Goal: Transaction & Acquisition: Subscribe to service/newsletter

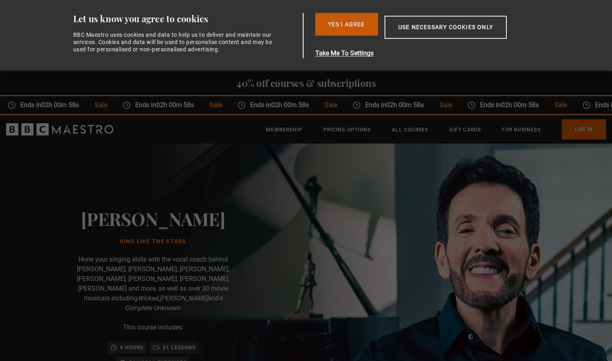
click at [360, 27] on button "Yes I Agree" at bounding box center [346, 24] width 63 height 23
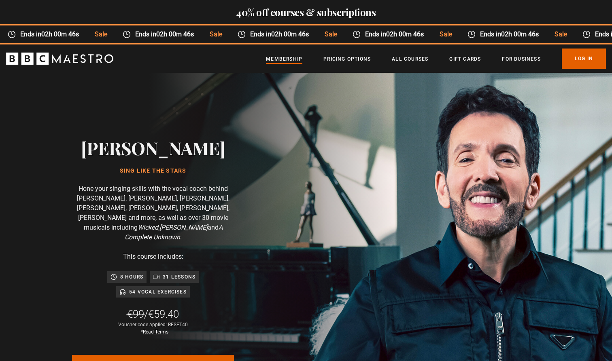
click at [294, 61] on link "Membership" at bounding box center [284, 59] width 36 height 8
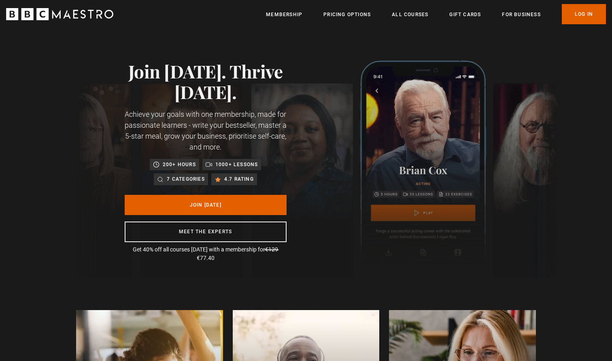
scroll to position [0, 212]
click at [342, 15] on link "Pricing Options" at bounding box center [346, 15] width 47 height 8
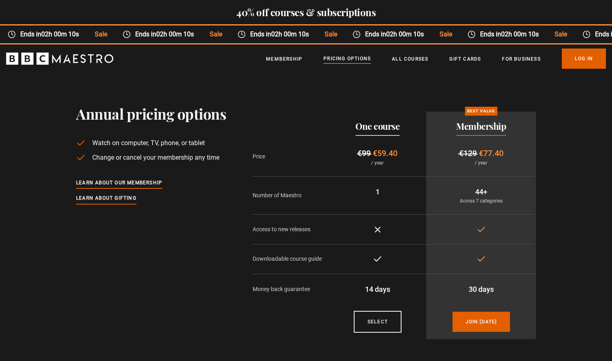
click at [342, 15] on h2 "40% off courses & subscriptions" at bounding box center [306, 11] width 612 height 11
click at [411, 61] on link "All Courses" at bounding box center [410, 59] width 36 height 8
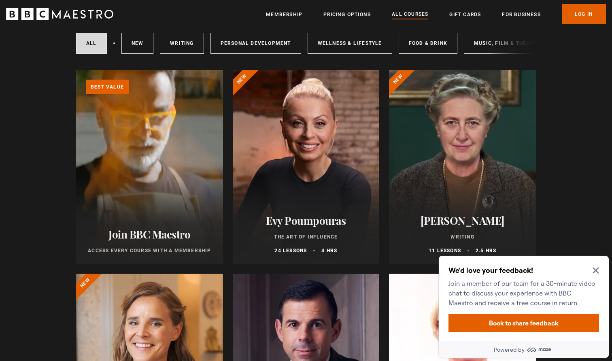
scroll to position [106, 0]
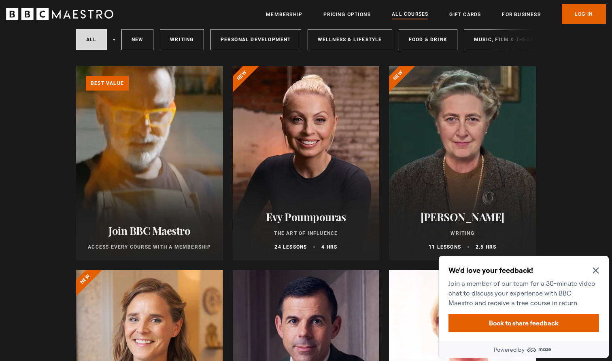
click at [593, 271] on icon "Close Maze Prompt" at bounding box center [595, 270] width 6 height 6
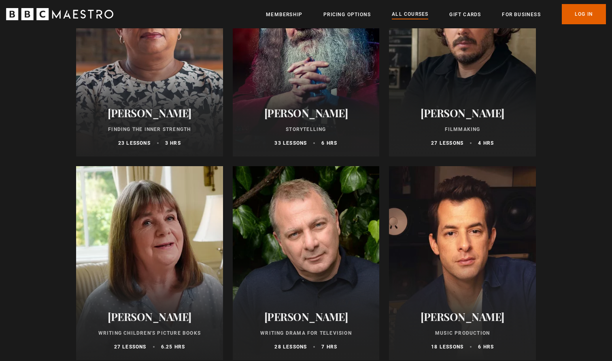
scroll to position [2245, 0]
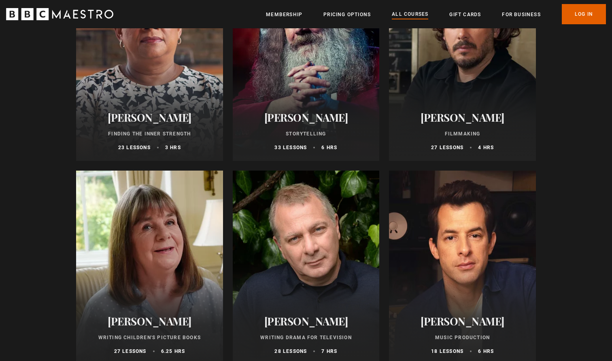
click at [151, 88] on div at bounding box center [149, 64] width 147 height 194
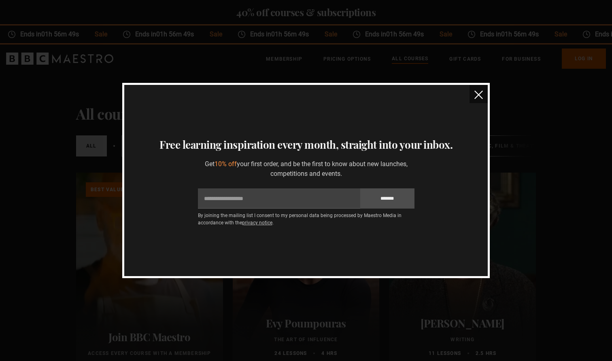
click at [478, 97] on img "close" at bounding box center [478, 95] width 8 height 8
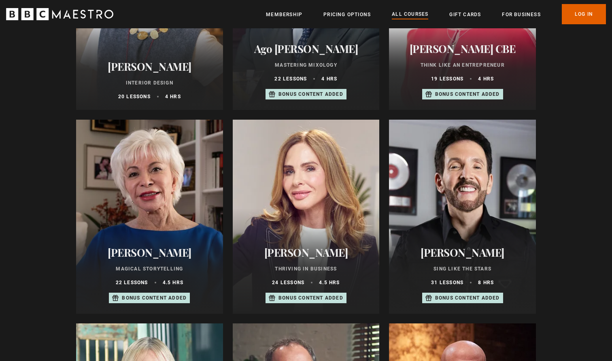
scroll to position [461, 0]
click at [472, 231] on div at bounding box center [462, 216] width 147 height 194
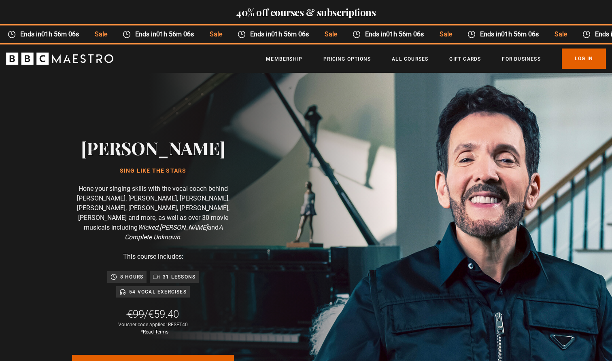
click at [359, 14] on h2 "40% off courses & subscriptions" at bounding box center [306, 11] width 612 height 11
click at [297, 60] on link "Membership" at bounding box center [284, 59] width 36 height 8
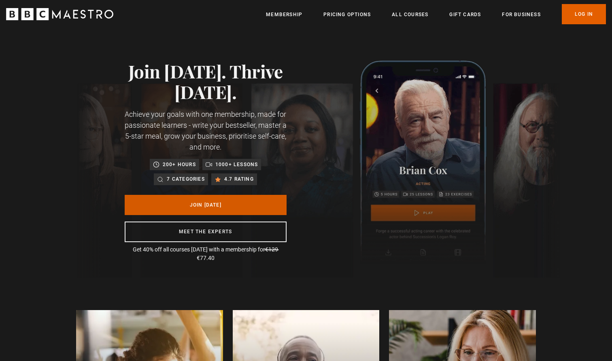
click at [262, 210] on link "Join Today" at bounding box center [206, 205] width 162 height 20
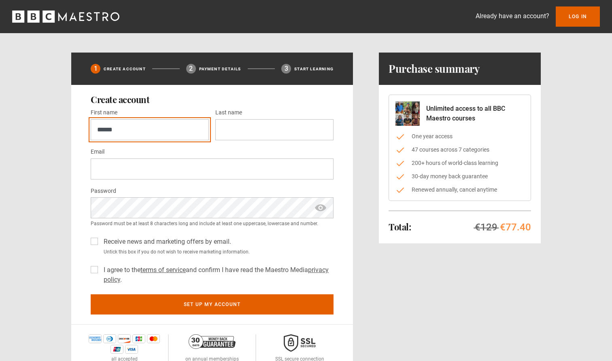
type input "******"
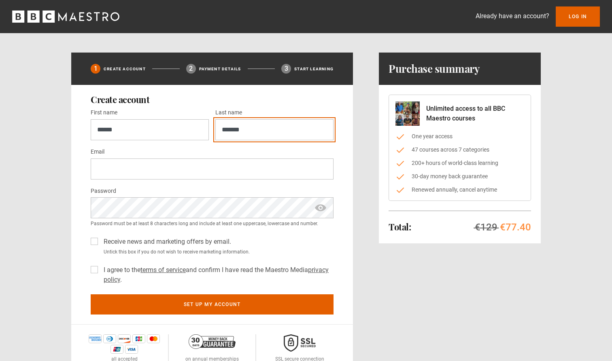
type input "*******"
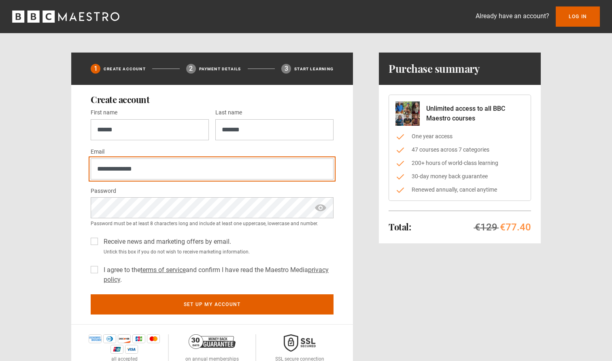
type input "**********"
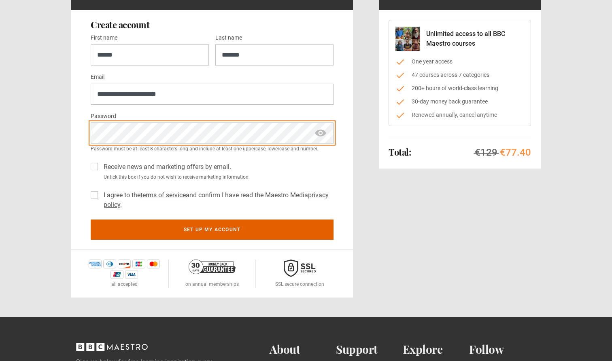
scroll to position [80, 0]
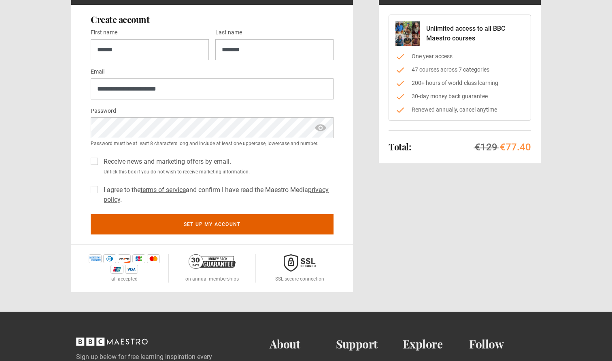
click at [100, 187] on label "I agree to the terms of service and confirm I have read the Maestro Media priva…" at bounding box center [216, 194] width 233 height 19
click at [100, 160] on label "Receive news and marketing offers by email." at bounding box center [165, 162] width 131 height 10
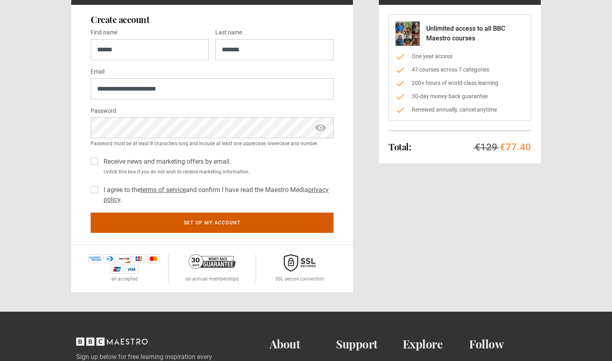
click at [202, 226] on button "Set up my account" at bounding box center [212, 223] width 243 height 20
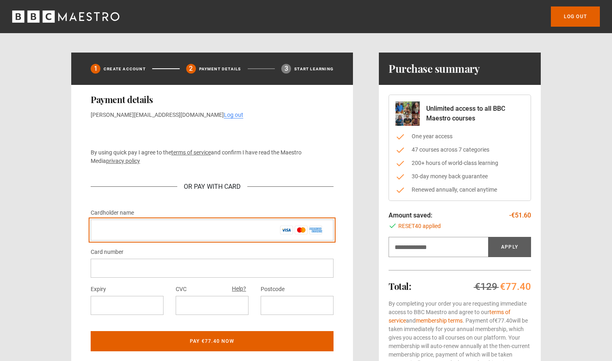
click at [189, 234] on input "Cardholder name *" at bounding box center [212, 230] width 243 height 21
click at [225, 224] on input "Cardholder name *" at bounding box center [212, 230] width 243 height 21
type input "*"
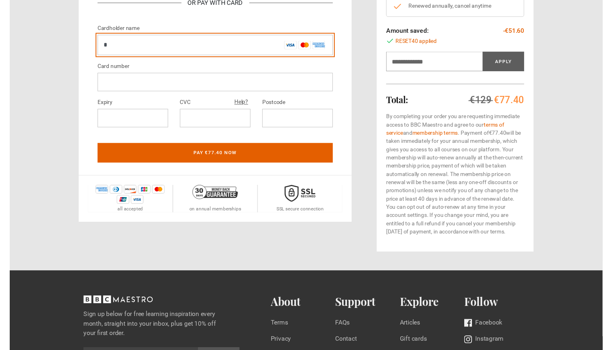
scroll to position [184, 0]
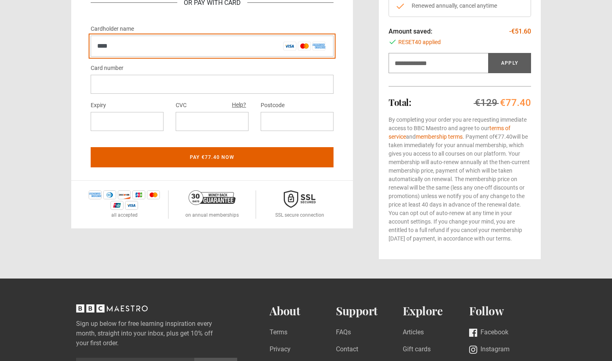
click at [140, 48] on input "****" at bounding box center [212, 46] width 243 height 21
drag, startPoint x: 133, startPoint y: 47, endPoint x: 84, endPoint y: 43, distance: 49.1
click at [84, 43] on div "Payment details monica.hernanz@gmail.com Log out By using quick pay I agree to …" at bounding box center [212, 41] width 282 height 280
paste input "**********"
type input "**********"
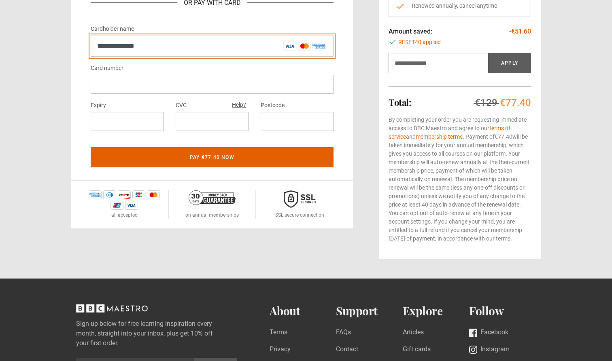
drag, startPoint x: 161, startPoint y: 43, endPoint x: 72, endPoint y: 40, distance: 88.7
click at [72, 40] on div "**********" at bounding box center [212, 41] width 282 height 280
type input "**********"
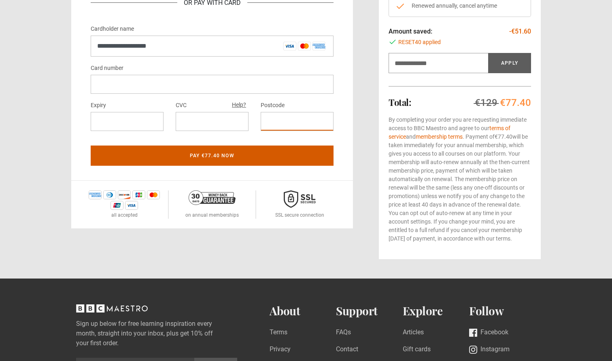
click at [278, 157] on button "Pay €77.40 now" at bounding box center [212, 156] width 243 height 20
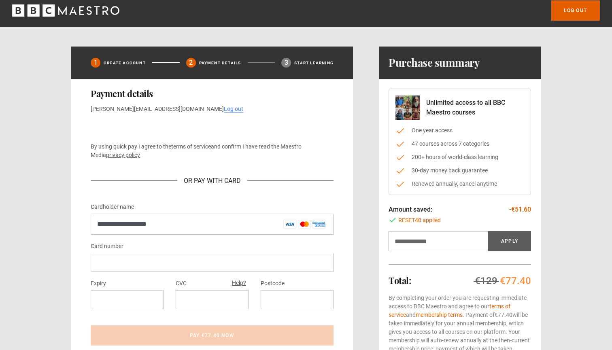
scroll to position [5, 0]
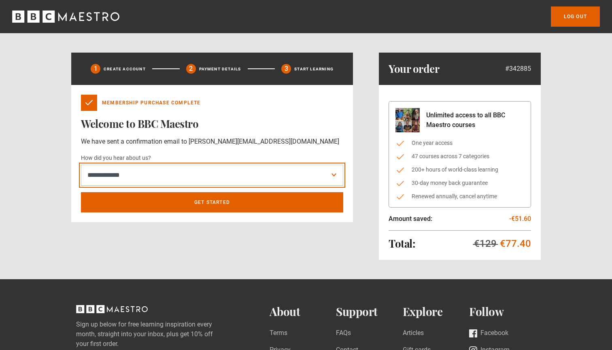
select select "*******"
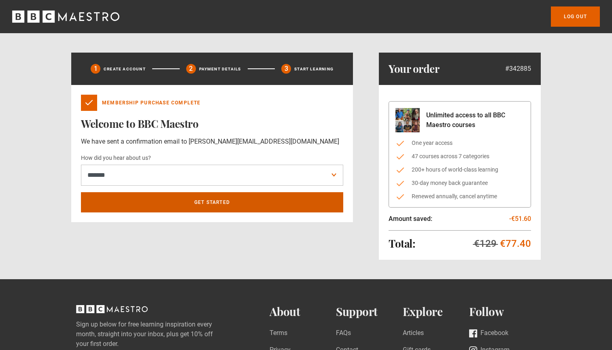
click at [204, 202] on link "Get Started" at bounding box center [212, 202] width 262 height 20
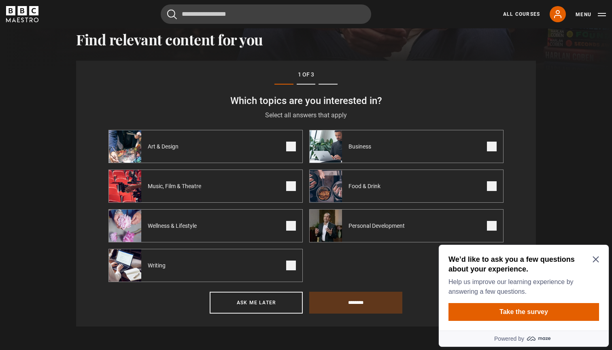
click at [294, 187] on span at bounding box center [291, 186] width 10 height 10
click at [293, 265] on span at bounding box center [291, 266] width 10 height 10
click at [490, 186] on span at bounding box center [492, 186] width 10 height 10
click at [595, 260] on icon "Close Maze Prompt" at bounding box center [595, 260] width 6 height 6
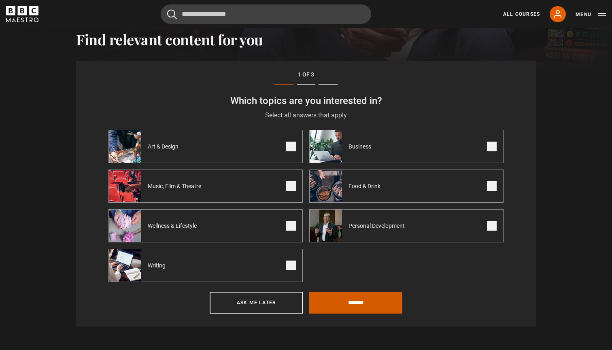
click at [382, 305] on input "********" at bounding box center [355, 303] width 93 height 22
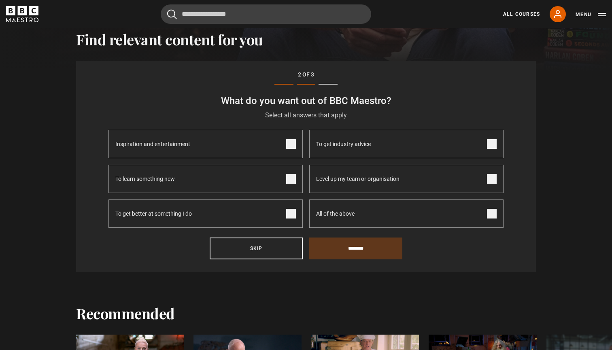
click at [291, 213] on span at bounding box center [291, 214] width 10 height 10
click at [291, 182] on span at bounding box center [291, 179] width 10 height 10
click at [289, 141] on span at bounding box center [291, 144] width 10 height 10
click at [353, 257] on input "********" at bounding box center [355, 249] width 93 height 22
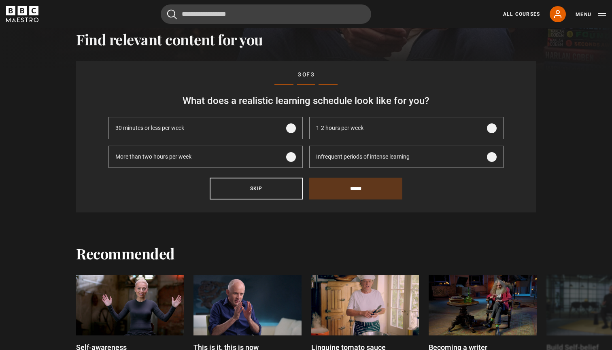
click at [494, 159] on span at bounding box center [492, 157] width 10 height 10
click at [387, 191] on input "******" at bounding box center [355, 189] width 93 height 22
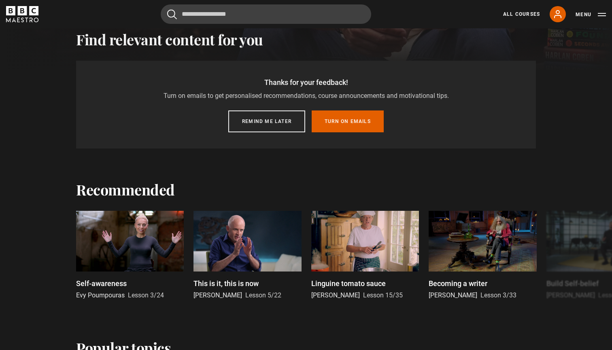
scroll to position [251, 0]
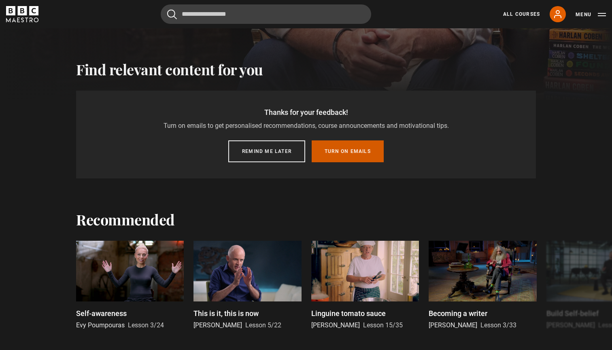
click at [334, 155] on button "Turn on emails" at bounding box center [348, 151] width 72 height 22
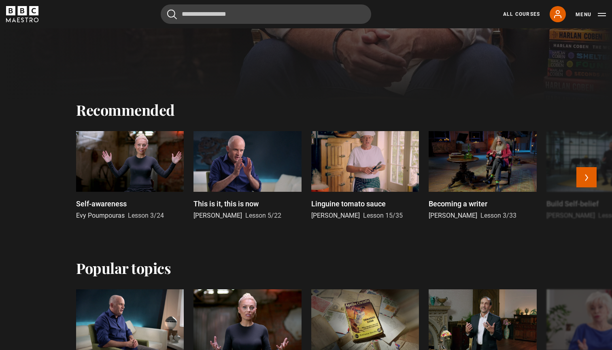
click at [244, 174] on div at bounding box center [247, 161] width 108 height 61
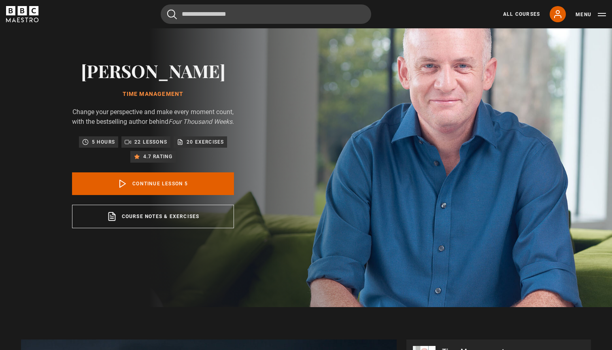
scroll to position [42, 0]
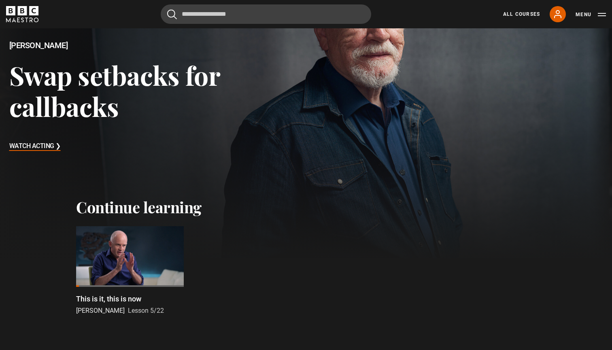
scroll to position [195, 0]
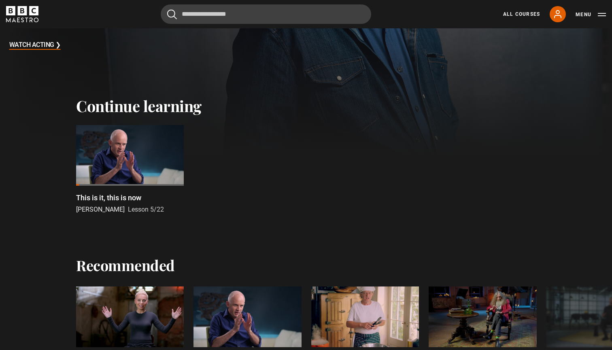
click at [140, 185] on div at bounding box center [130, 185] width 108 height 2
click at [123, 167] on div at bounding box center [130, 155] width 108 height 61
click at [122, 195] on p "This is it, this is now" at bounding box center [108, 197] width 65 height 11
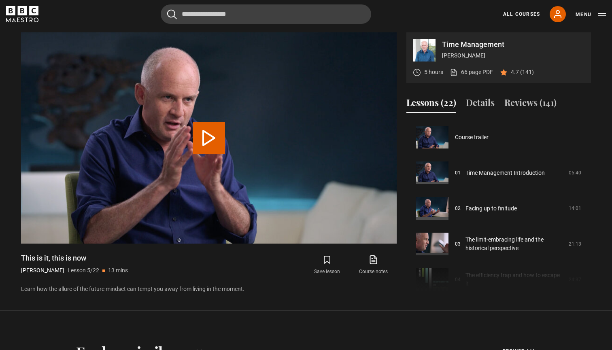
scroll to position [142, 0]
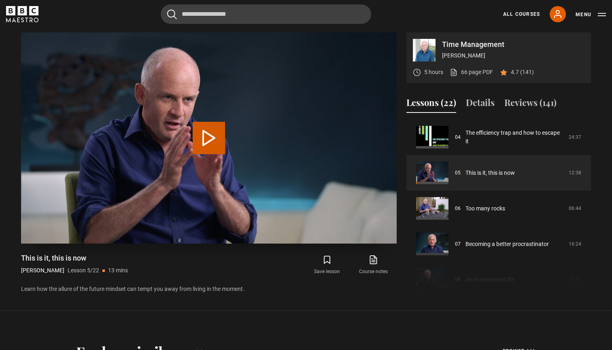
click at [206, 137] on button "Play Lesson This is it, this is now" at bounding box center [209, 138] width 32 height 32
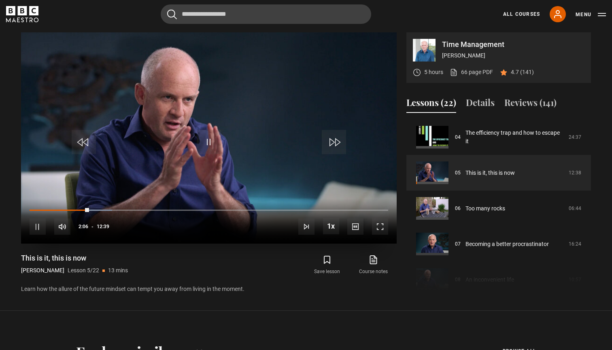
click at [384, 224] on span "Video Player" at bounding box center [380, 227] width 16 height 16
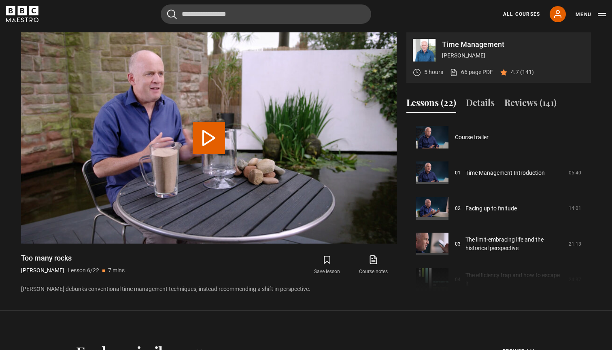
scroll to position [178, 0]
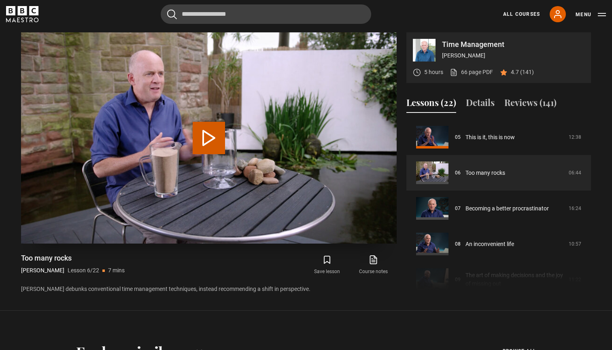
click at [206, 142] on button "Play Lesson Too many rocks" at bounding box center [209, 138] width 32 height 32
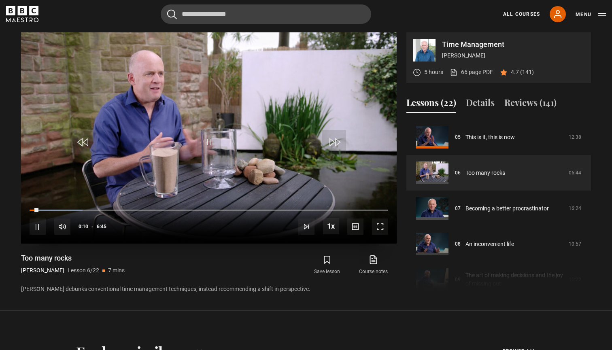
click at [384, 229] on span "Video Player" at bounding box center [380, 227] width 16 height 16
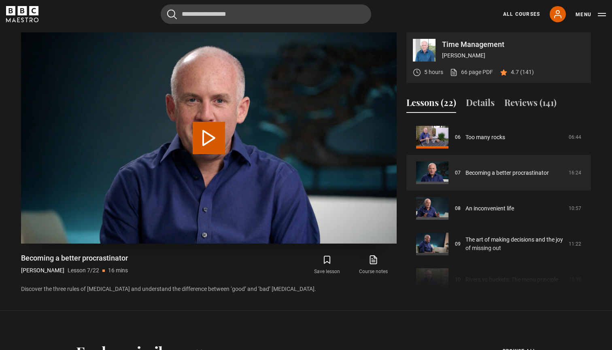
click at [208, 208] on video "Video Player" at bounding box center [209, 137] width 376 height 211
